Goal: Task Accomplishment & Management: Use online tool/utility

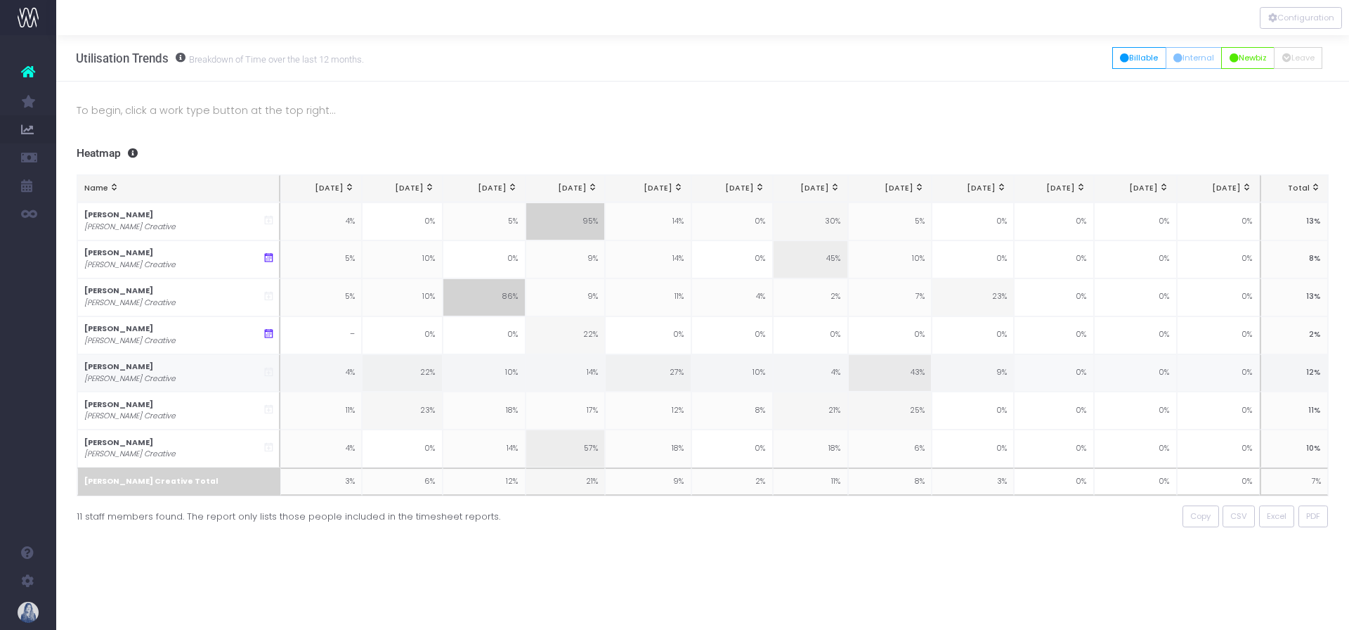
click at [77, 380] on link "New Forecast" at bounding box center [66, 382] width 21 height 28
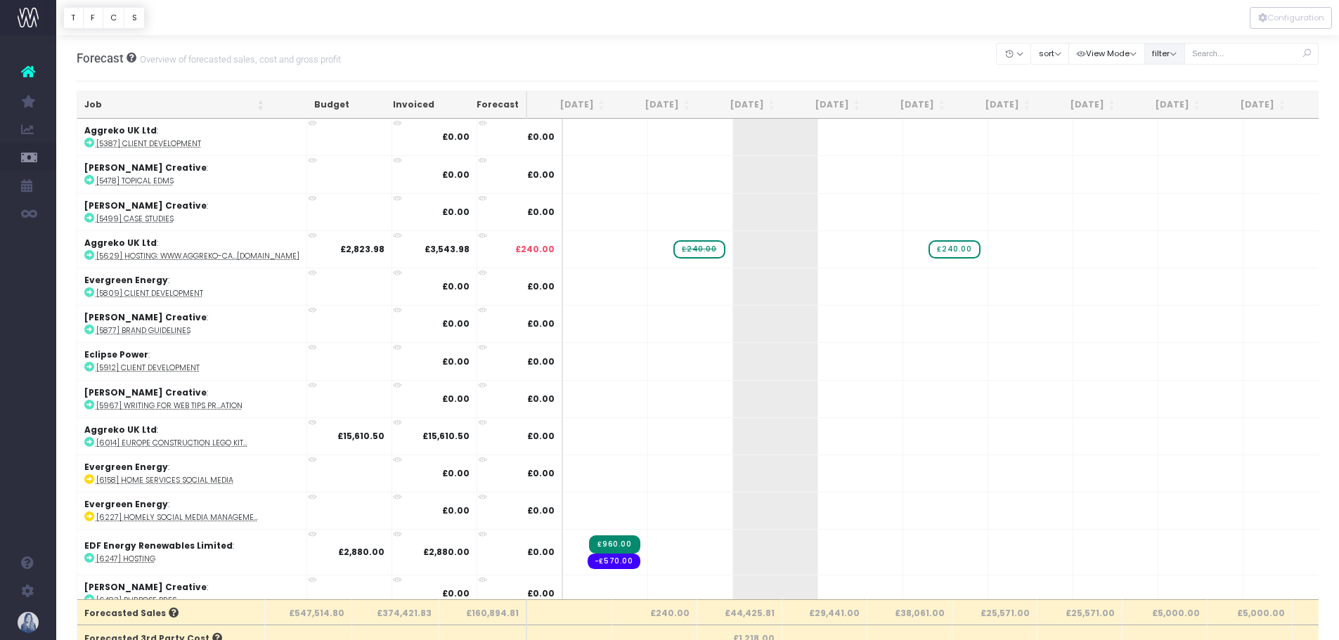
click at [1172, 47] on button "filter" at bounding box center [1164, 54] width 41 height 22
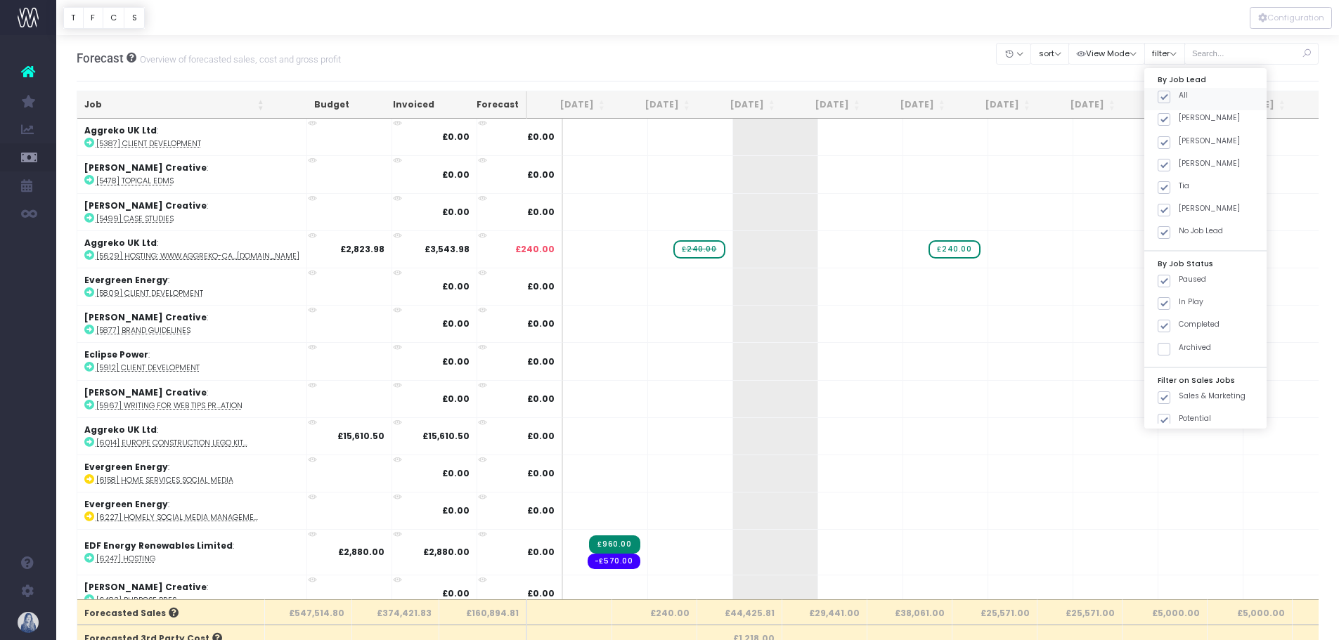
click at [1163, 91] on span at bounding box center [1163, 97] width 13 height 13
click at [1179, 91] on input "All" at bounding box center [1183, 94] width 9 height 9
checkbox input "false"
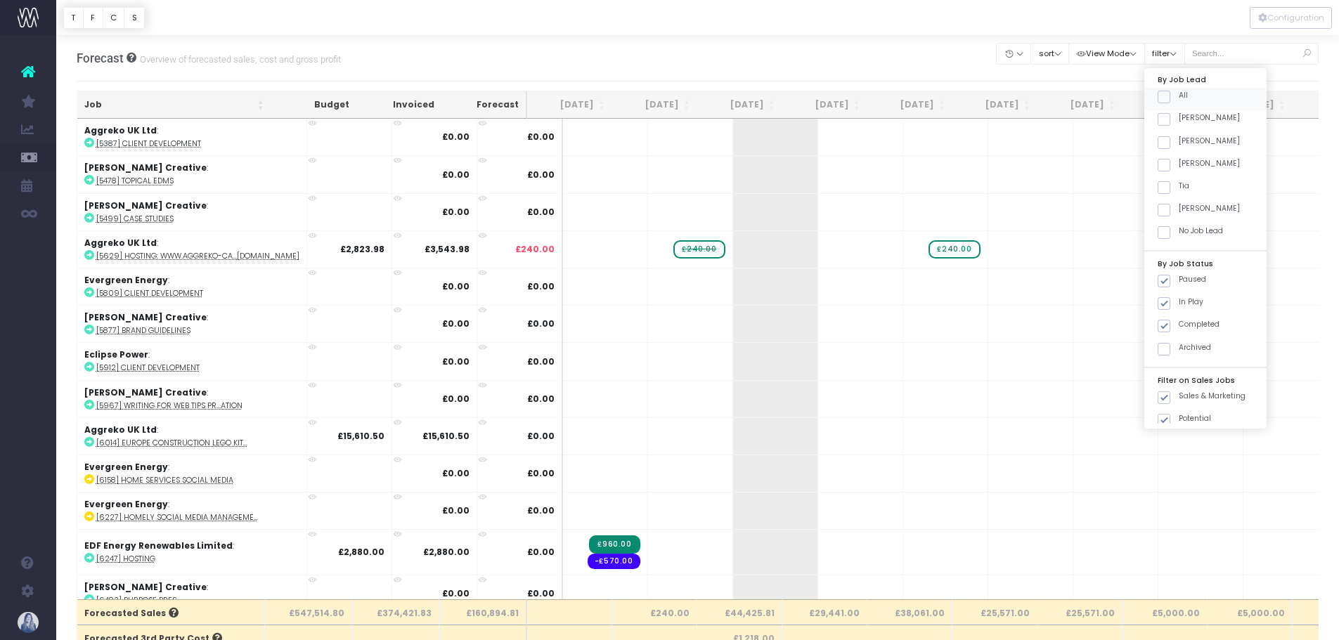
checkbox input "false"
click at [1166, 116] on span at bounding box center [1163, 119] width 13 height 13
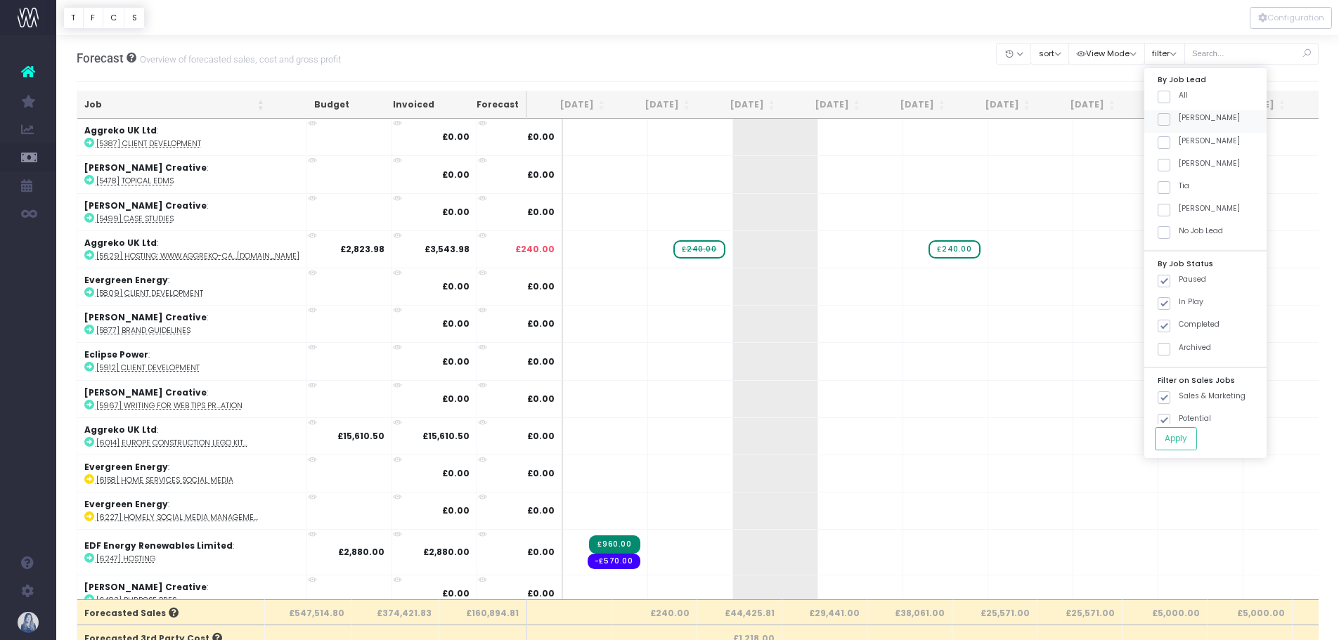
click at [1179, 116] on input "[PERSON_NAME]" at bounding box center [1183, 116] width 9 height 9
checkbox input "true"
click at [1176, 441] on button "Apply" at bounding box center [1176, 438] width 42 height 23
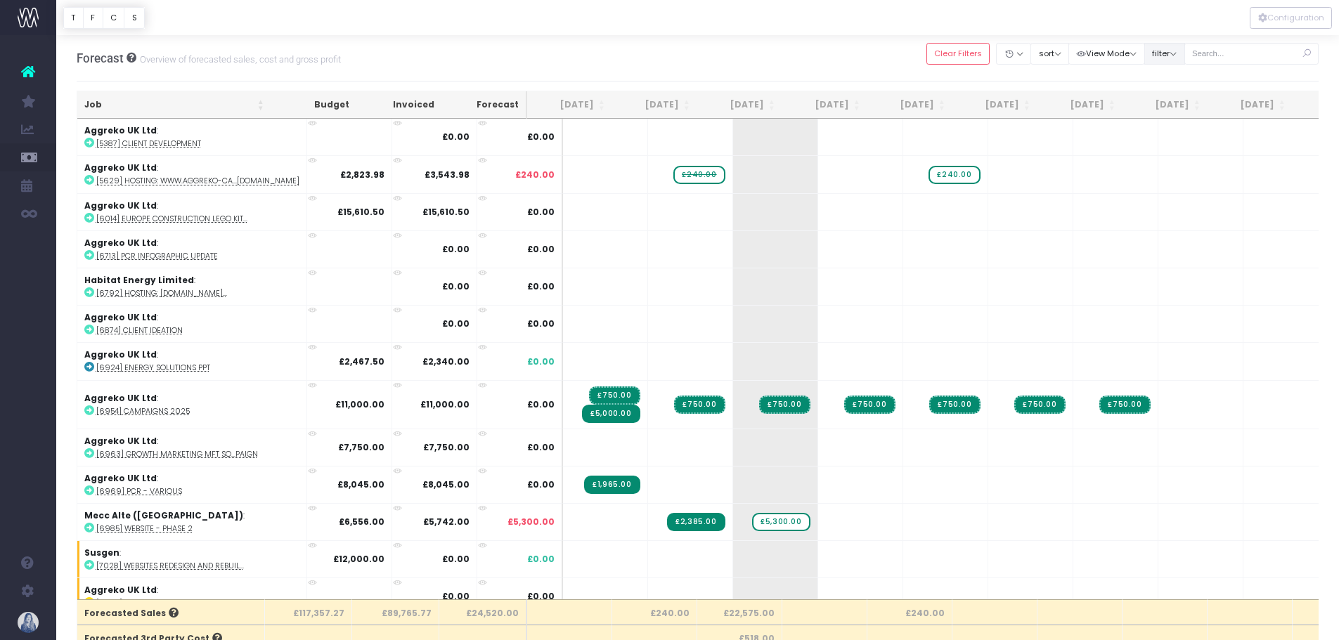
click at [1152, 49] on button "filter" at bounding box center [1164, 54] width 41 height 22
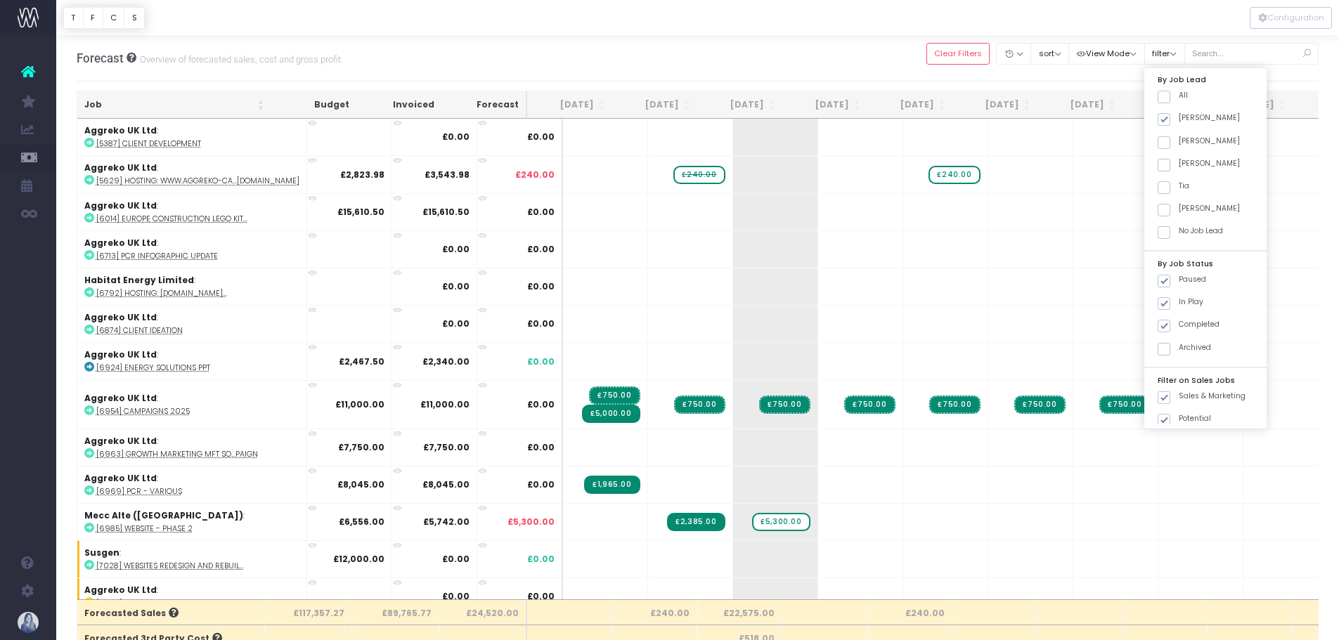
click at [1120, 22] on div at bounding box center [697, 17] width 1283 height 35
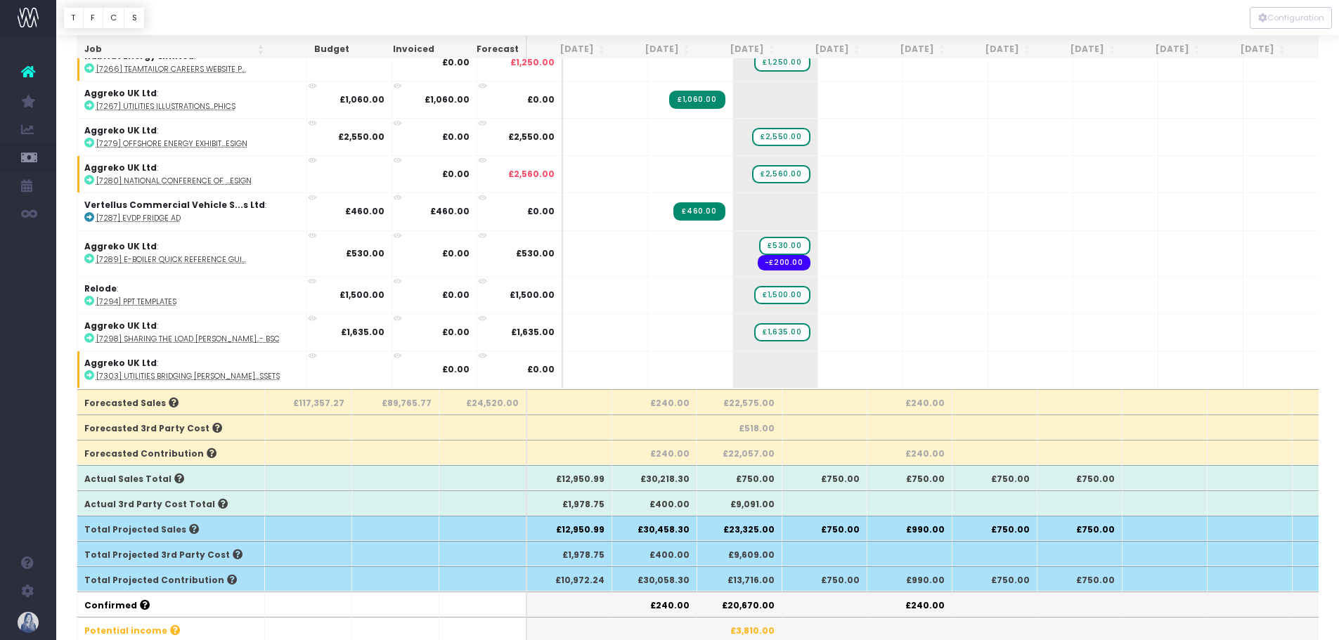
scroll to position [211, 0]
click at [733, 361] on span "+" at bounding box center [754, 369] width 42 height 37
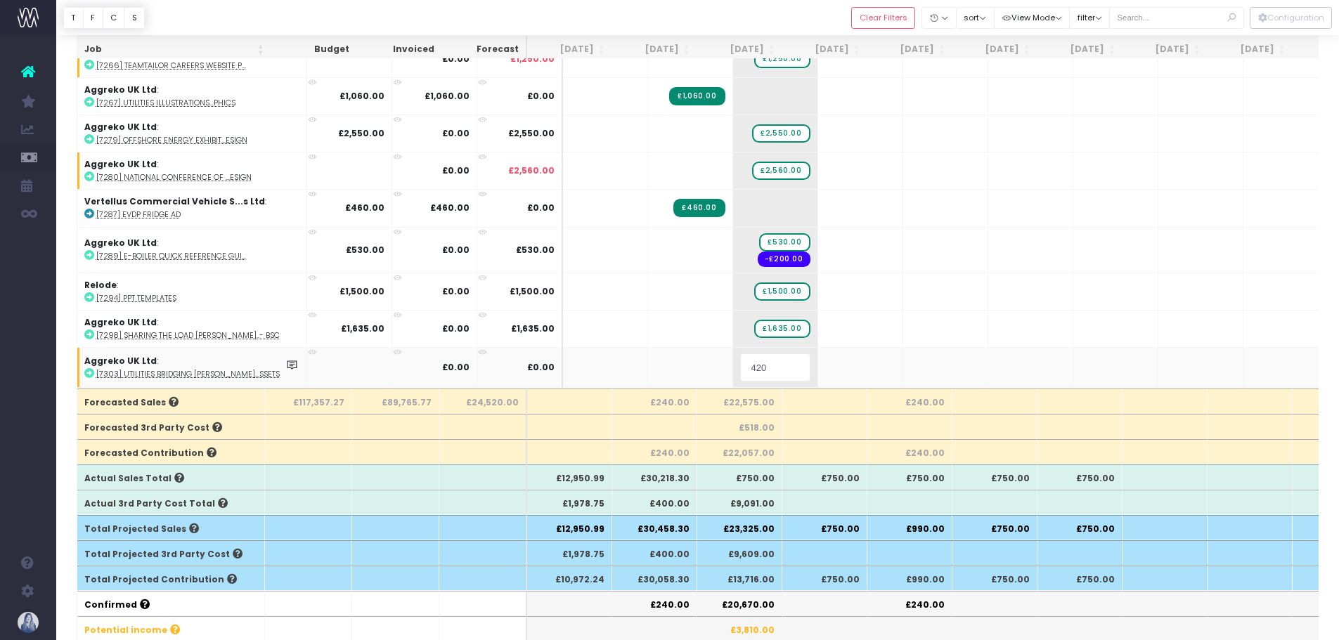
type input "4200"
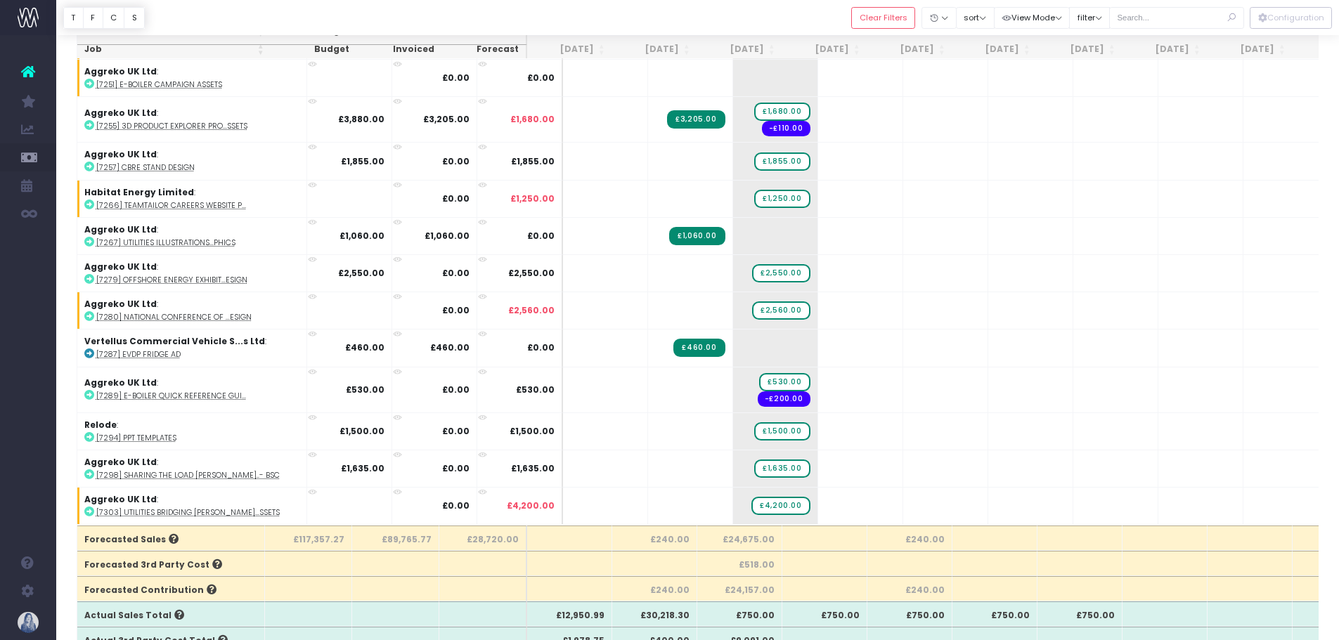
scroll to position [70, 0]
